Goal: Task Accomplishment & Management: Manage account settings

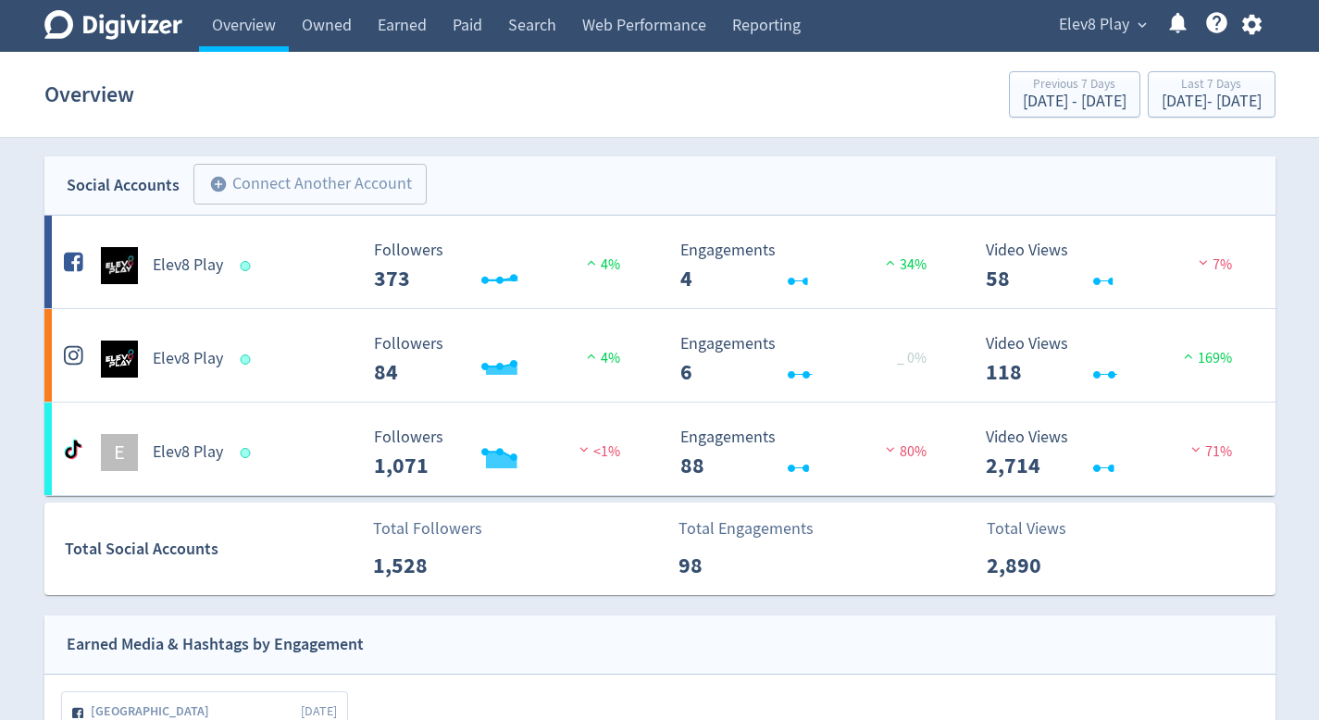
click at [1101, 41] on div "Elev8 Play expand_more Help Center - Searchable support on using Digivizer" at bounding box center [1156, 26] width 237 height 52
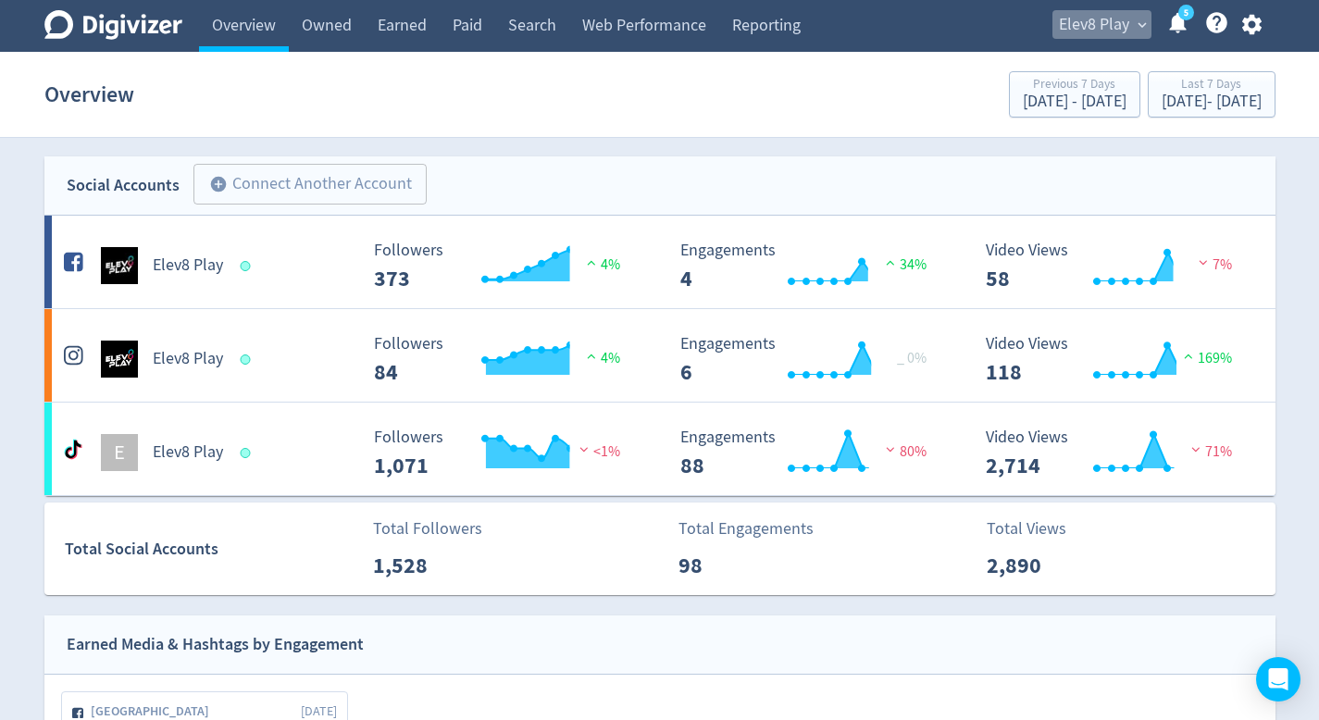
click at [1096, 28] on span "Elev8 Play" at bounding box center [1094, 25] width 70 height 30
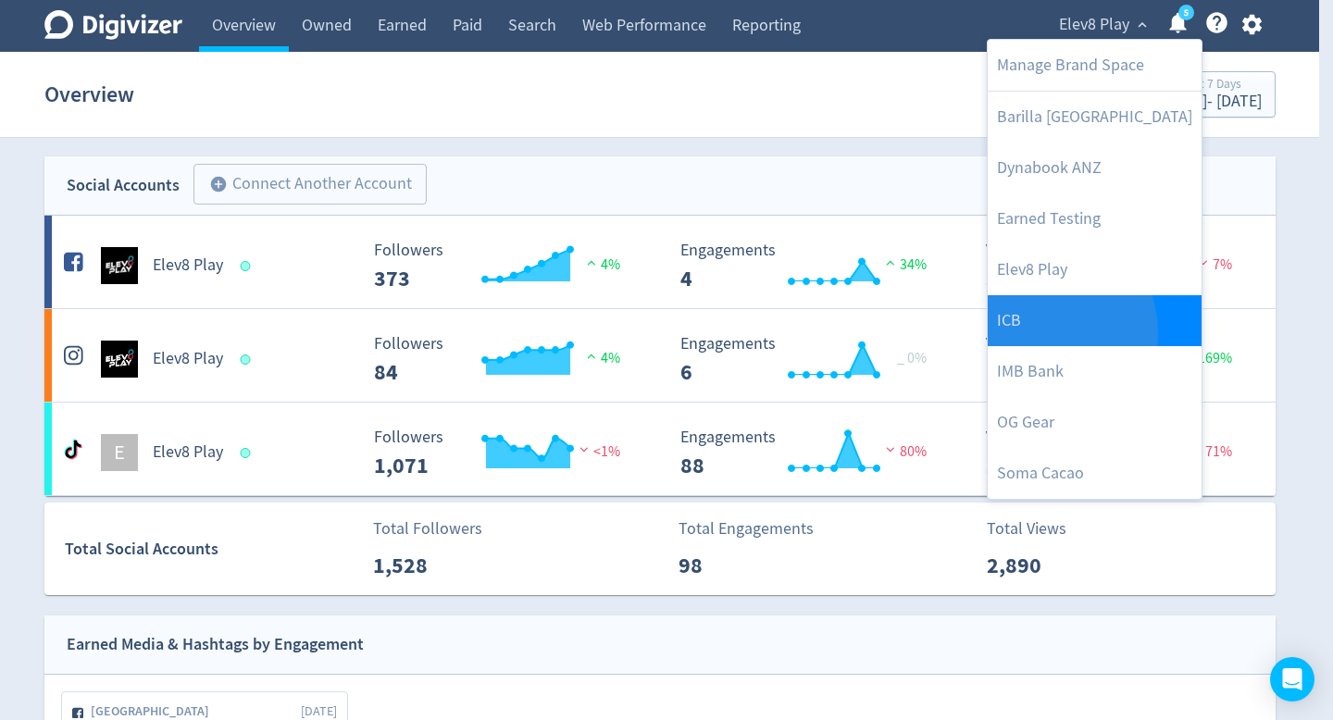
click at [1039, 332] on link "ICB" at bounding box center [1094, 320] width 214 height 51
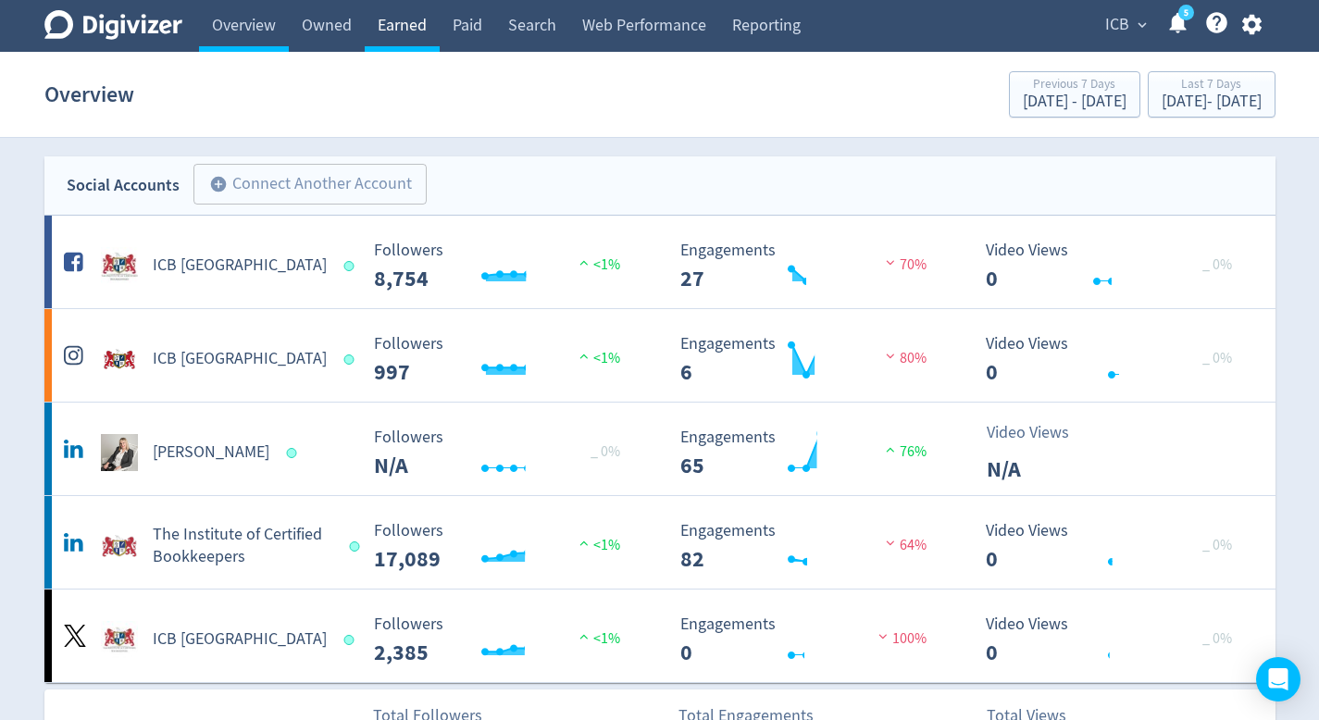
click at [370, 33] on link "Earned" at bounding box center [402, 26] width 75 height 52
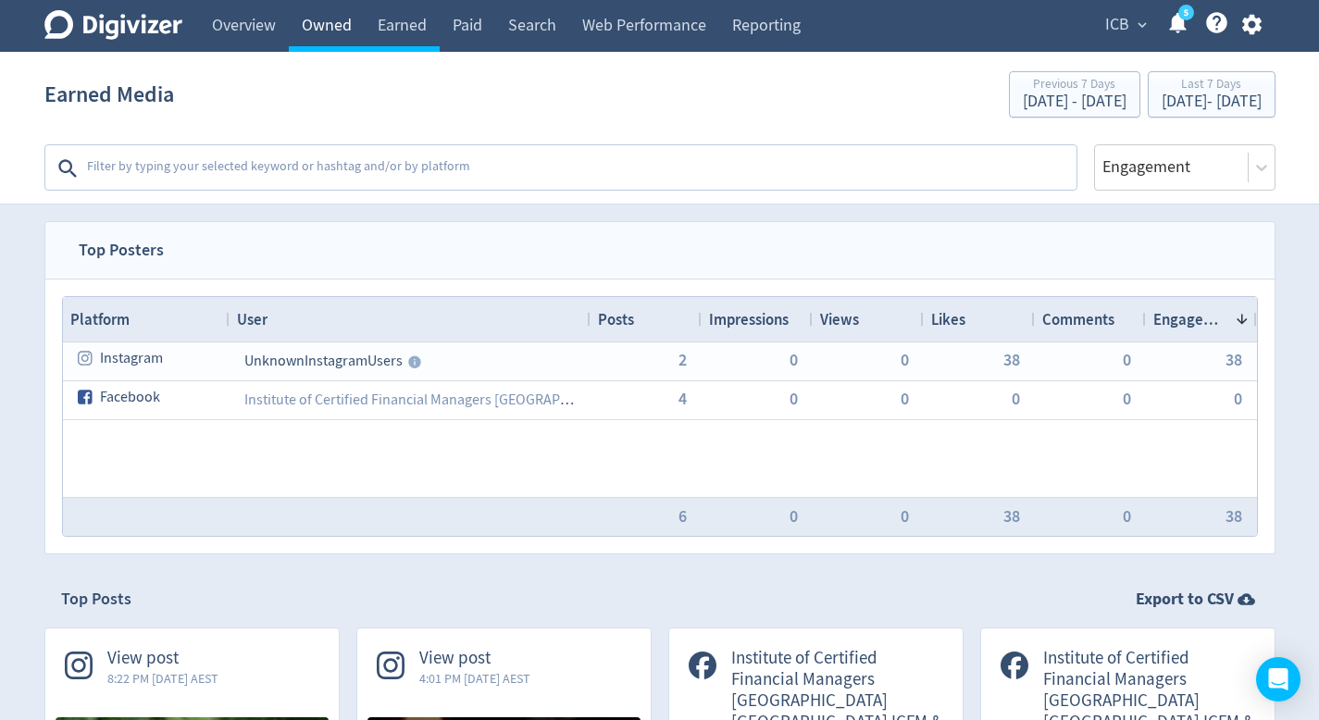
click at [344, 31] on link "Owned" at bounding box center [327, 26] width 76 height 52
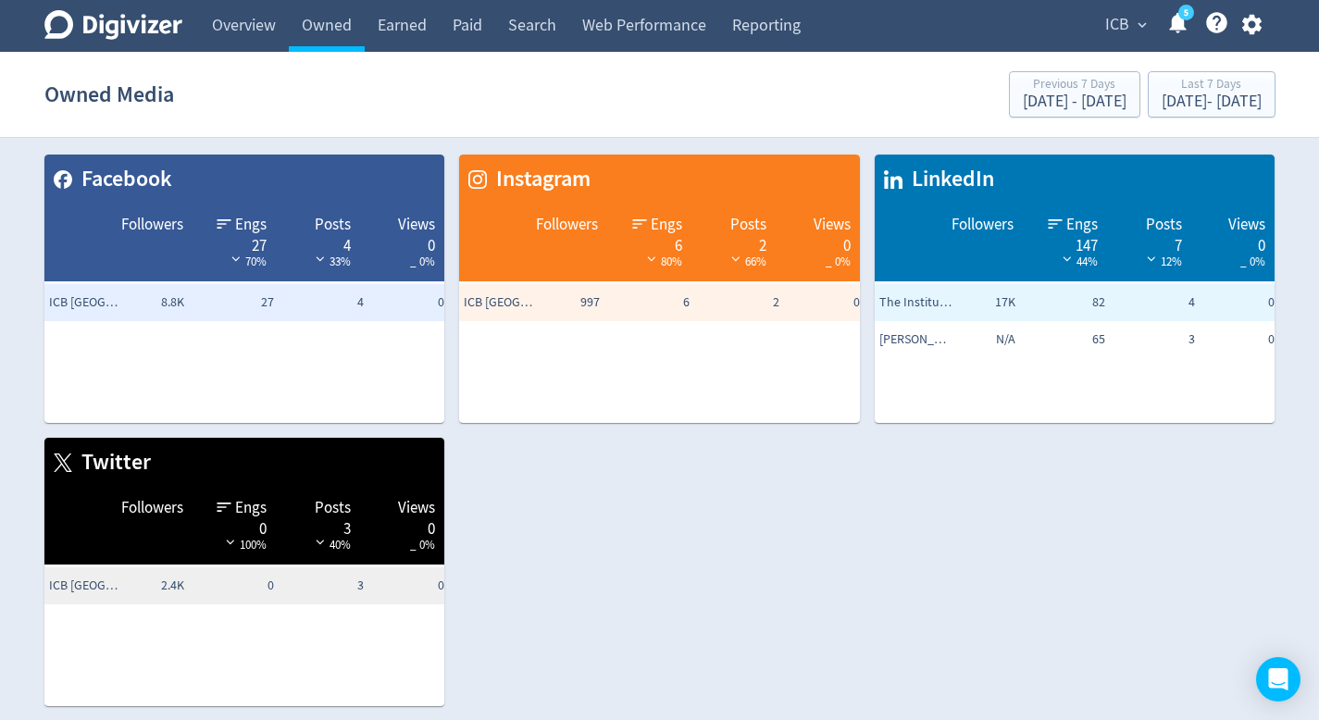
click at [1134, 37] on button "ICB expand_more" at bounding box center [1124, 25] width 53 height 30
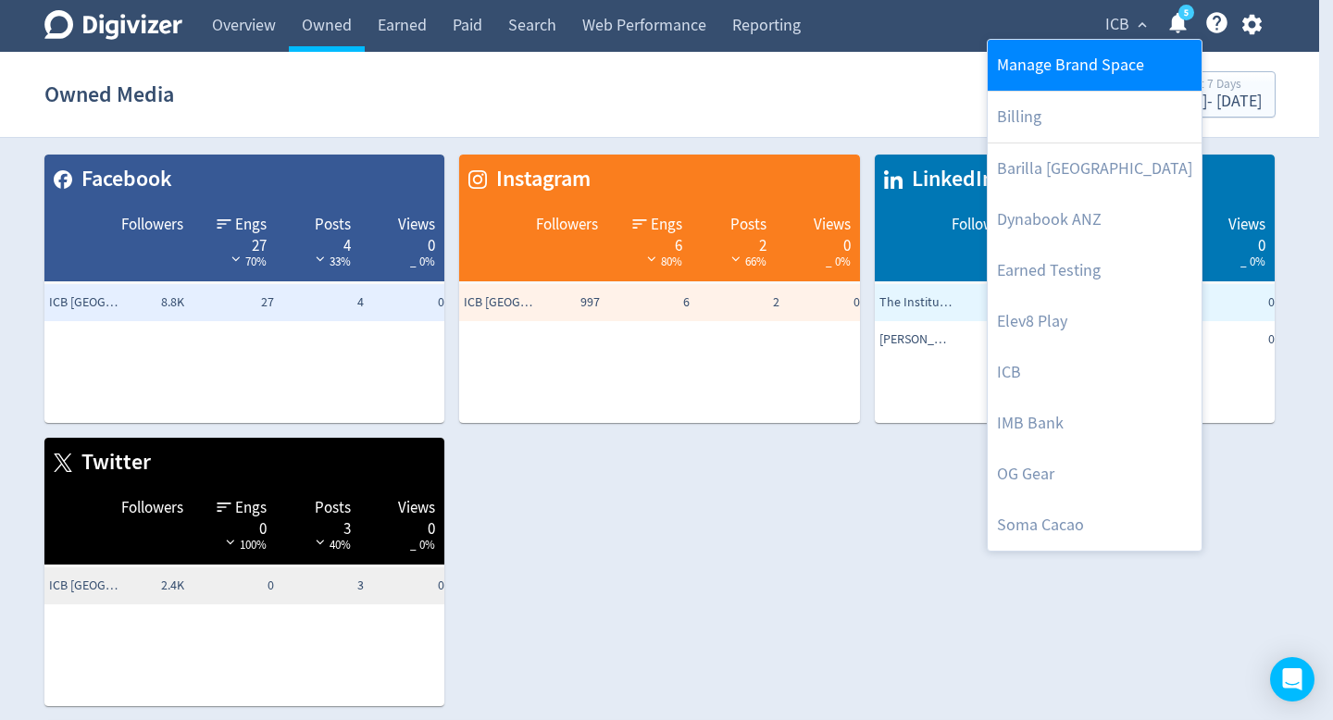
click at [1099, 64] on link "Manage Brand Space" at bounding box center [1094, 65] width 214 height 51
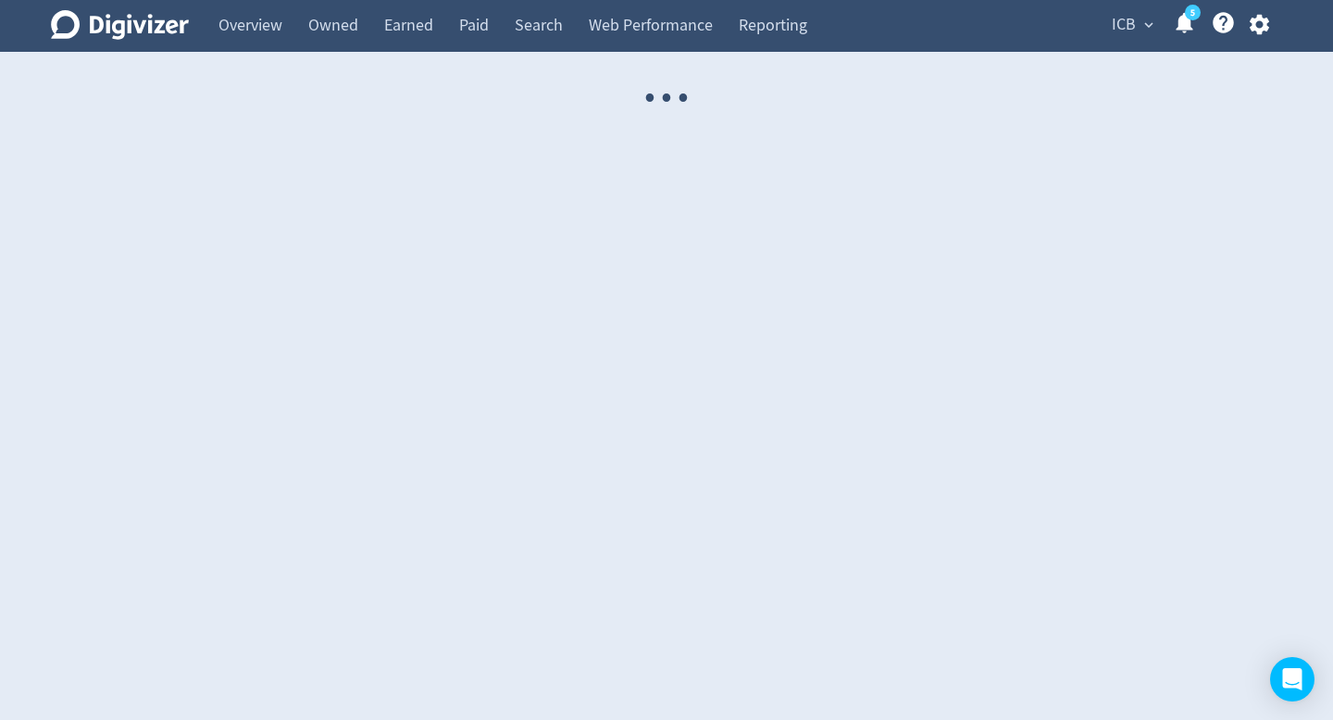
select select "USER"
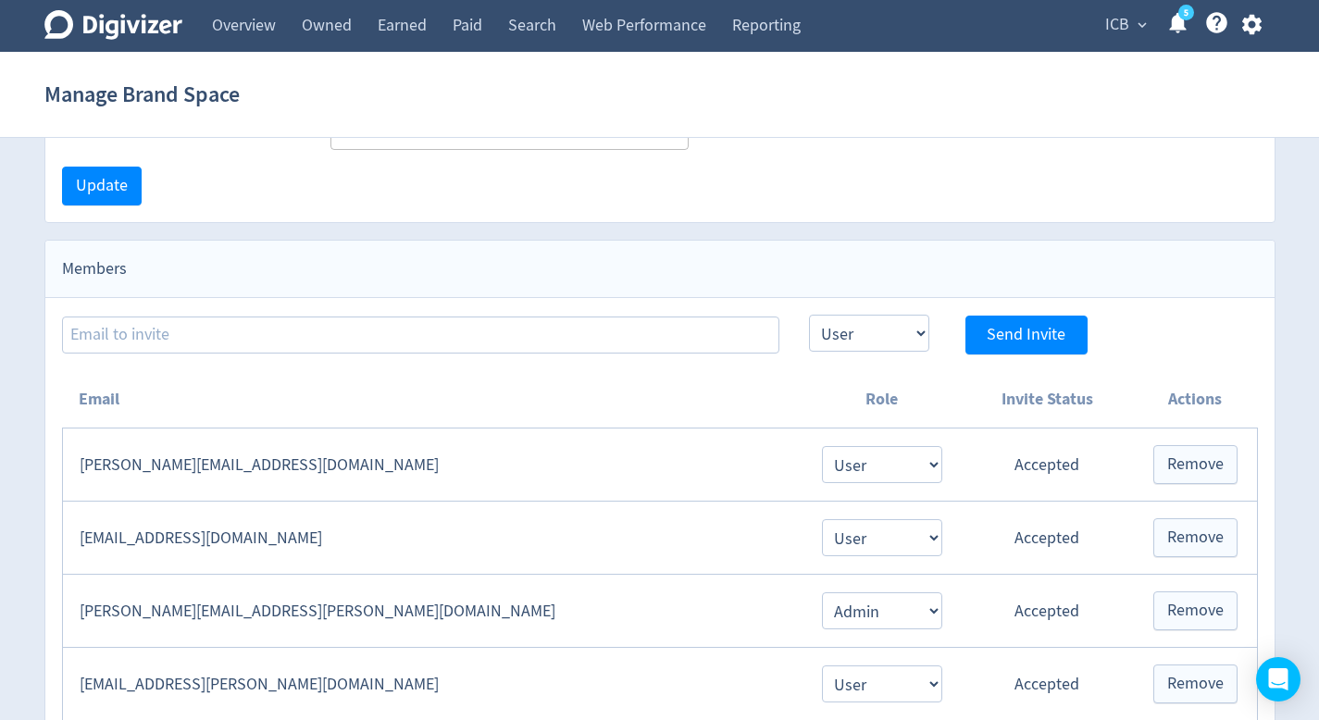
scroll to position [55, 0]
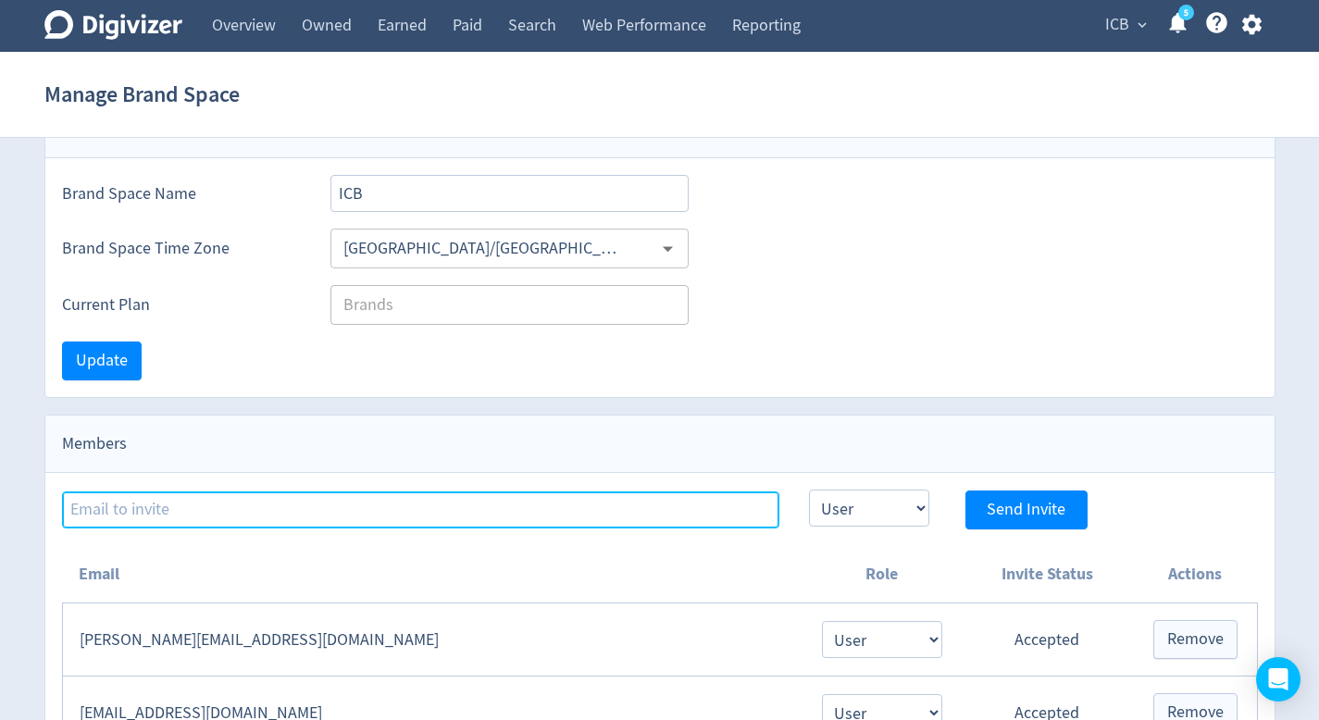
click at [577, 518] on input at bounding box center [420, 509] width 717 height 37
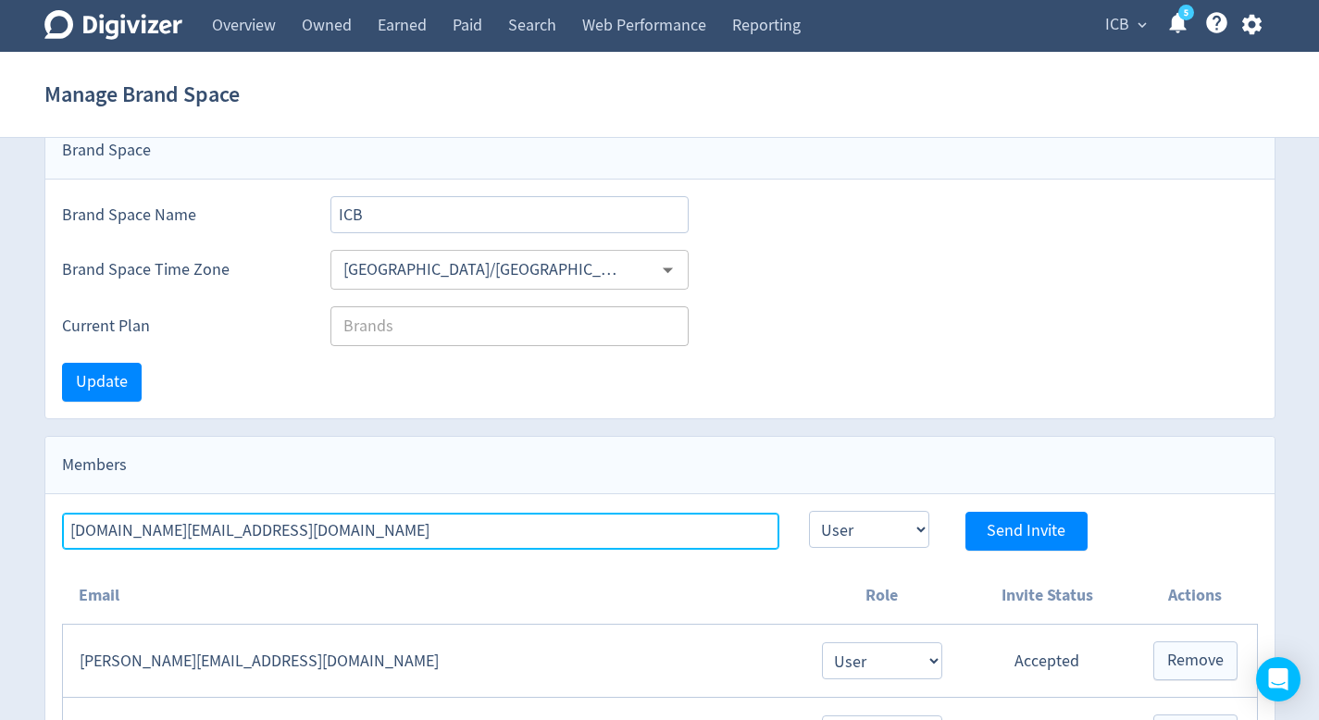
scroll to position [0, 0]
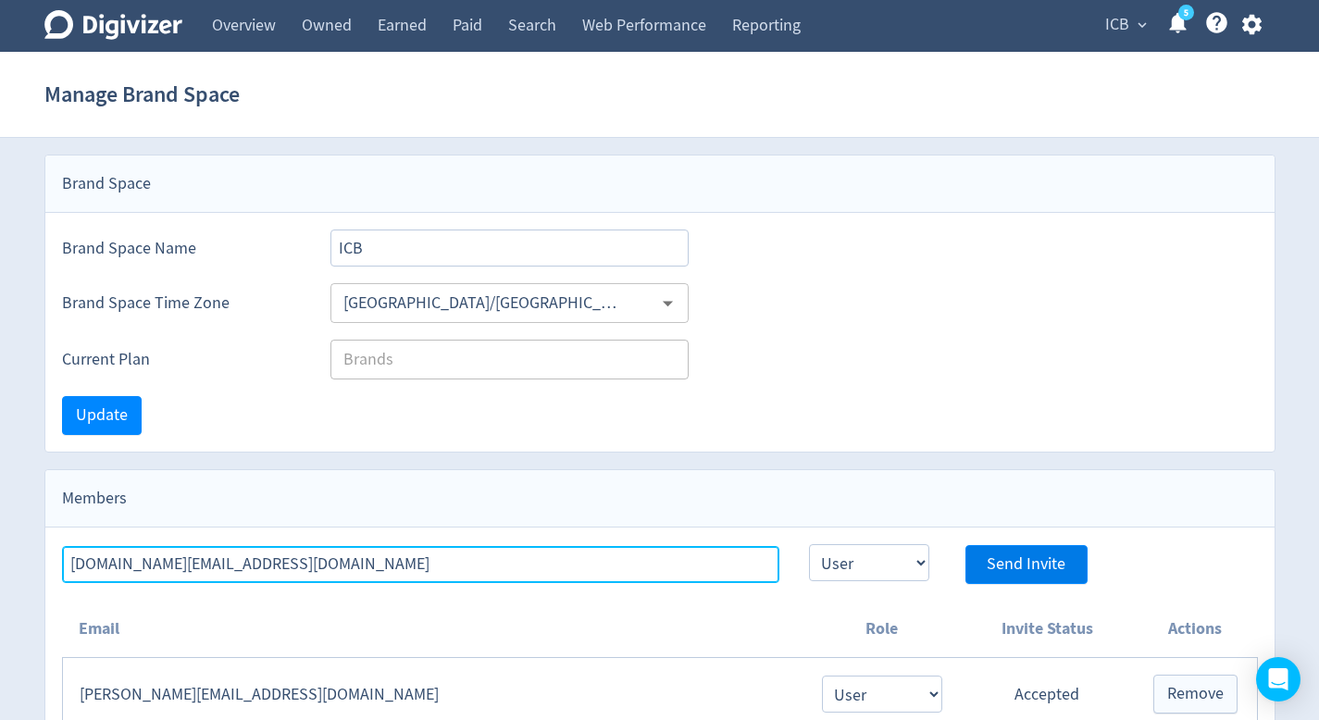
type input "[DOMAIN_NAME][EMAIL_ADDRESS][DOMAIN_NAME]"
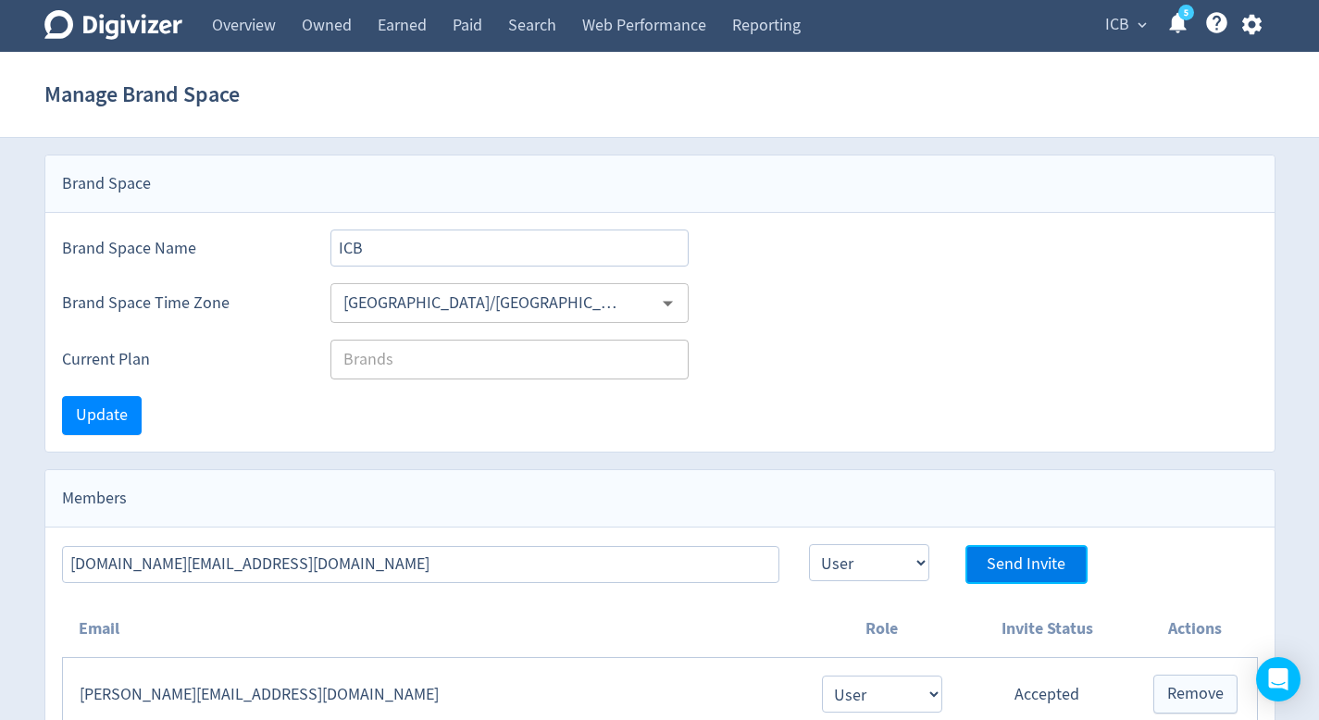
click at [999, 561] on span "Send Invite" at bounding box center [1025, 564] width 79 height 17
select select "USER"
